Goal: Information Seeking & Learning: Learn about a topic

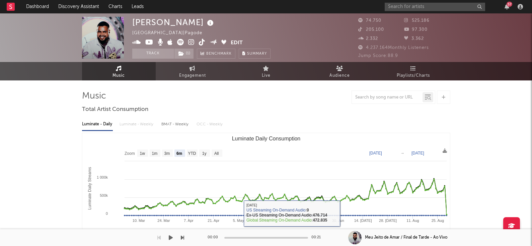
select select "6m"
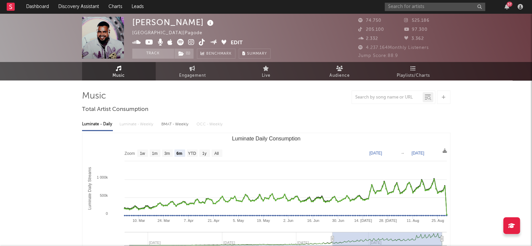
click at [405, 17] on div "525.186" at bounding box center [427, 21] width 46 height 8
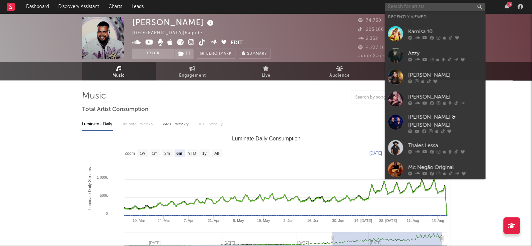
click at [409, 9] on input "text" at bounding box center [435, 7] width 100 height 8
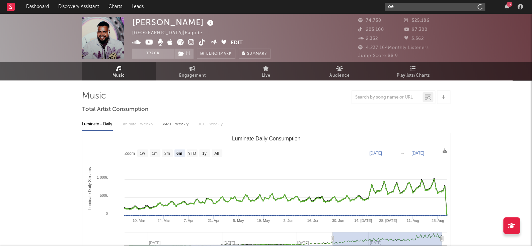
type input "o"
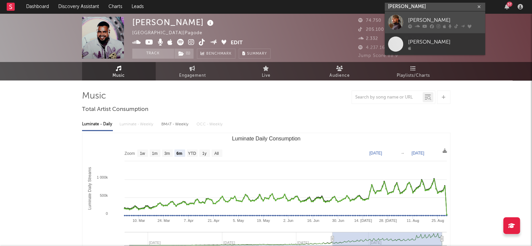
type input "[PERSON_NAME]"
click at [420, 17] on div "[PERSON_NAME]" at bounding box center [445, 20] width 74 height 8
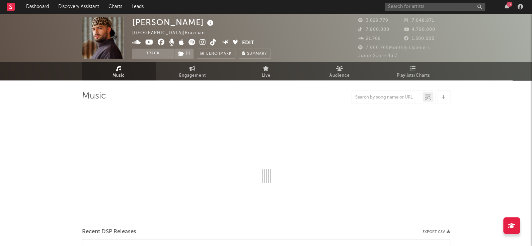
select select "6m"
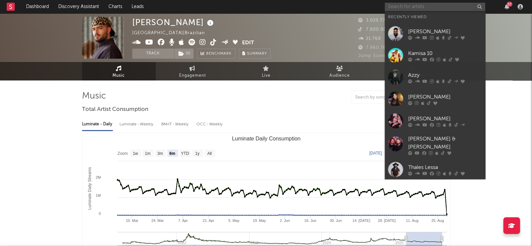
click at [441, 10] on input "text" at bounding box center [435, 7] width 100 height 8
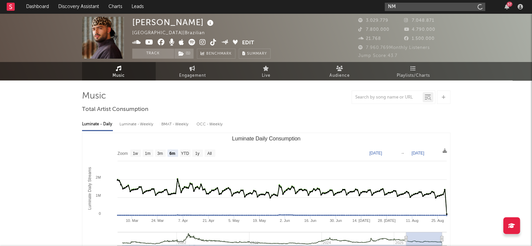
type input "N"
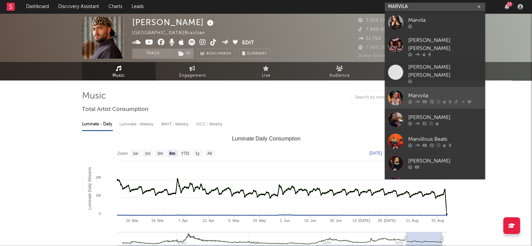
type input "MARVILA"
click at [459, 87] on link "Marvvila" at bounding box center [435, 98] width 100 height 22
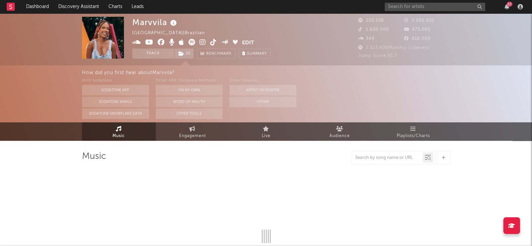
select select "6m"
